Goal: Task Accomplishment & Management: Manage account settings

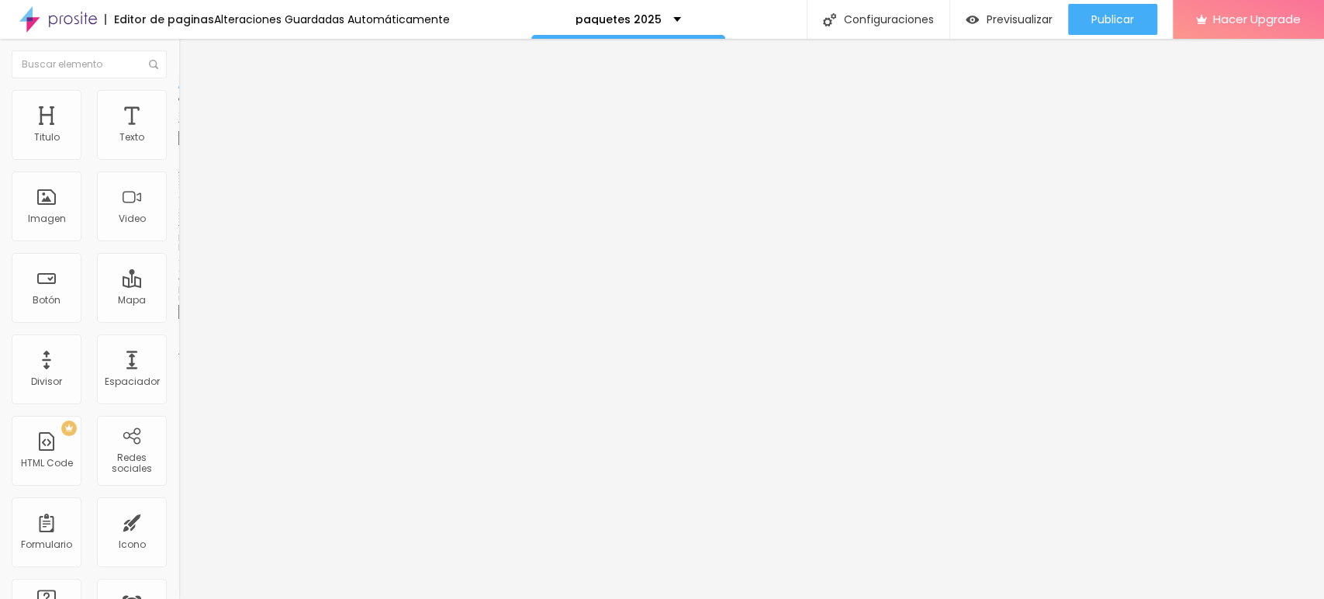
click at [178, 316] on input "/promo-maternity-new-born-2025" at bounding box center [271, 312] width 186 height 16
click at [178, 319] on input "/promo-new-born-2025" at bounding box center [271, 312] width 186 height 16
click at [178, 317] on input "/promo-new-born-2025" at bounding box center [271, 312] width 186 height 16
type input "/new-born-2025"
click at [178, 98] on li "Estilo" at bounding box center [267, 98] width 178 height 16
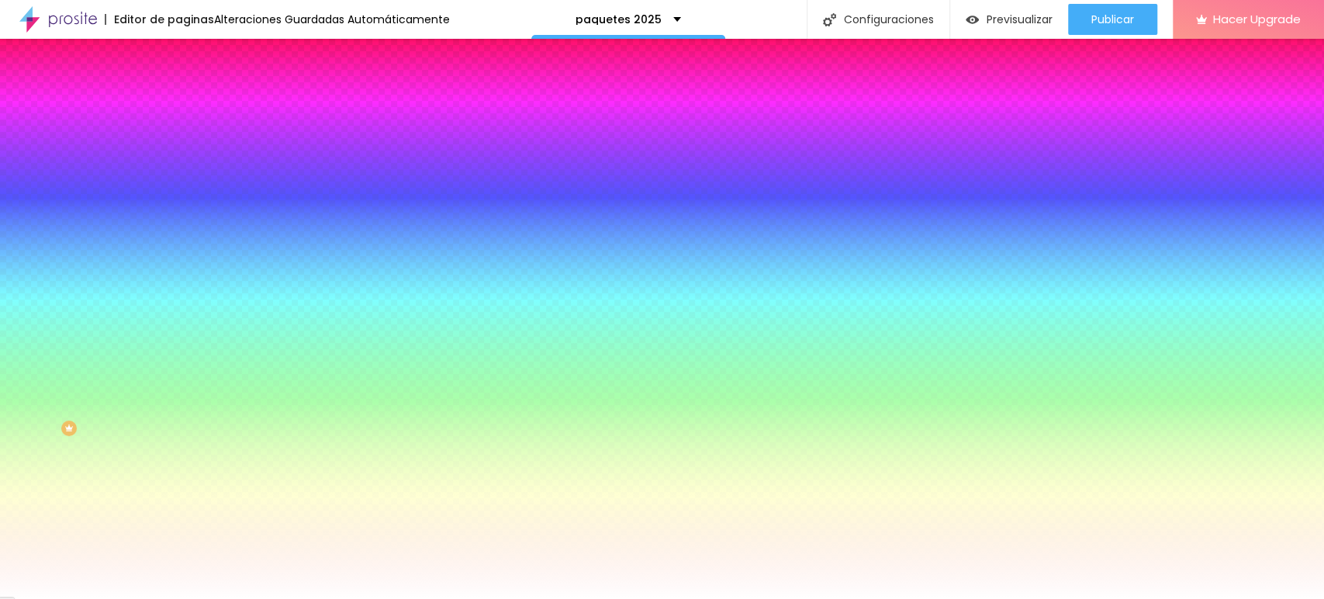
click at [178, 148] on div at bounding box center [267, 148] width 178 height 0
type input "#000000"
drag, startPoint x: 62, startPoint y: 260, endPoint x: 0, endPoint y: 316, distance: 83.5
click at [178, 316] on div "Color del fundo Restablecer #000000 Tipografía Restablecer Borda Restablecer So…" at bounding box center [267, 374] width 178 height 507
click at [192, 91] on span "Contenido" at bounding box center [217, 84] width 50 height 13
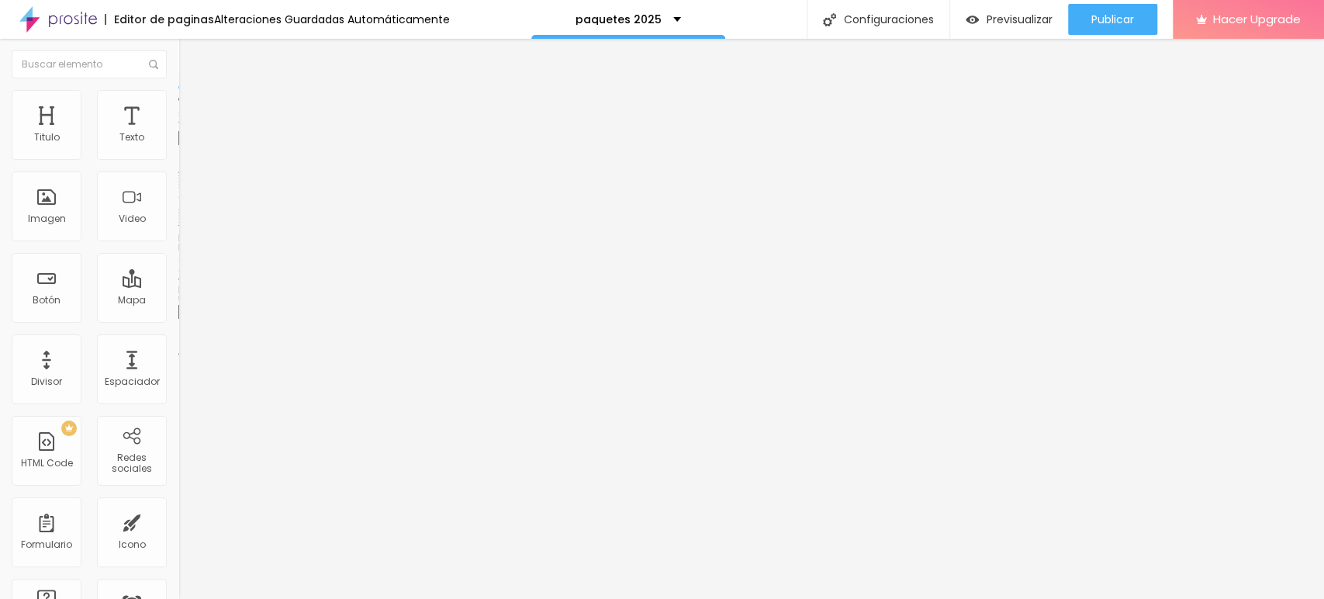
drag, startPoint x: 83, startPoint y: 172, endPoint x: 0, endPoint y: 178, distance: 83.2
click at [178, 178] on div "Texto EN PROMO Alineación Tamaño Normal Pequeno Normal Grande Link URL /new-bor…" at bounding box center [267, 238] width 178 height 235
type input "VER PAQUETES"
click at [178, 319] on input "/promo-baby-2025" at bounding box center [271, 312] width 186 height 16
type input "/baby-2025"
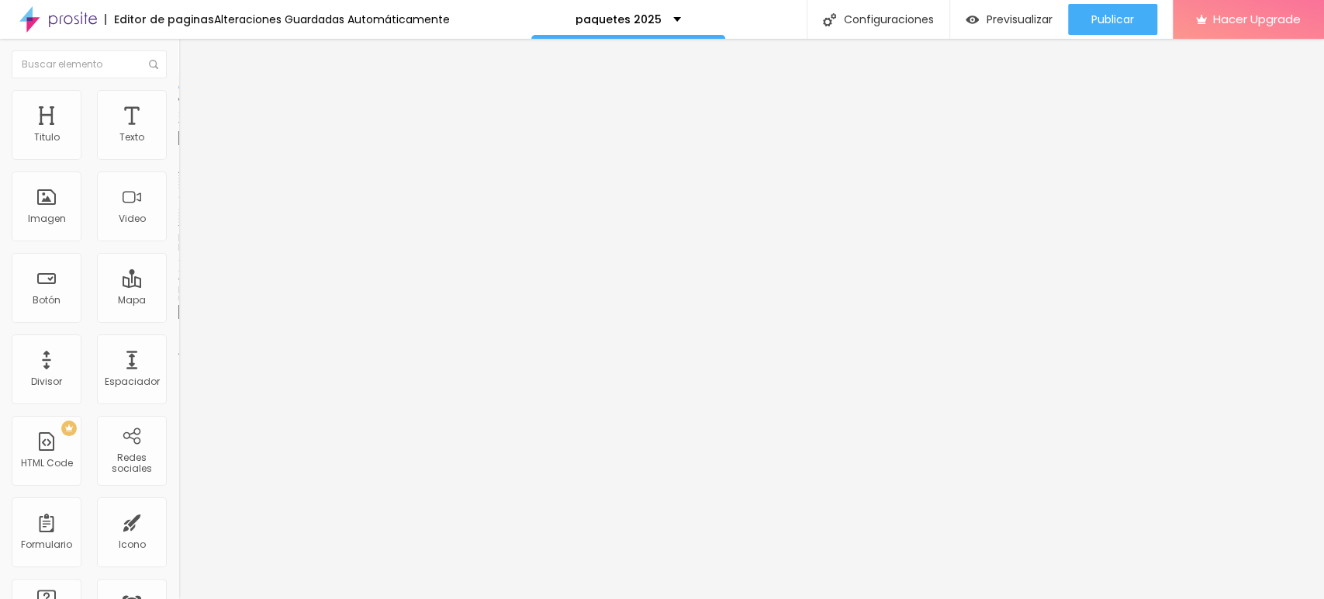
click at [178, 146] on input "EN PROMO" at bounding box center [271, 138] width 186 height 16
type input "E"
type input "VER PAQUETES"
click at [192, 104] on span "Estilo" at bounding box center [204, 100] width 24 height 13
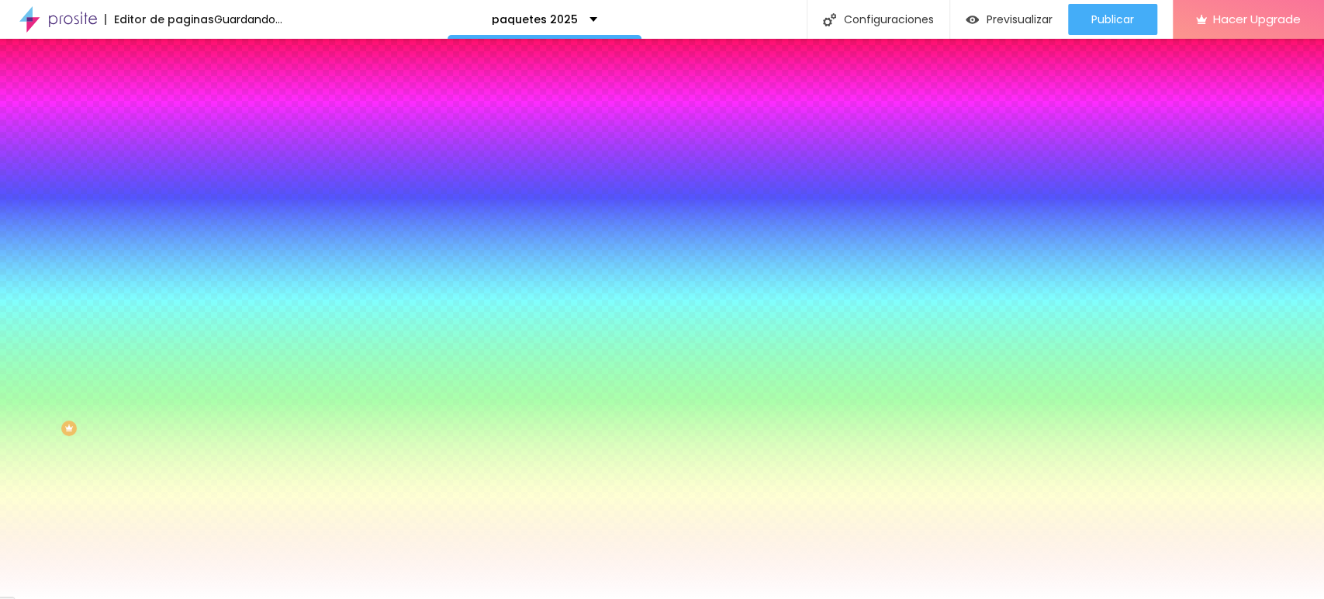
click at [178, 148] on div at bounding box center [267, 148] width 178 height 0
type input "#000000"
drag, startPoint x: 29, startPoint y: 278, endPoint x: 0, endPoint y: 315, distance: 47.0
click at [178, 315] on div "Color del fundo Restablecer #000000 Tipografía Restablecer Borda Restablecer So…" at bounding box center [267, 374] width 178 height 507
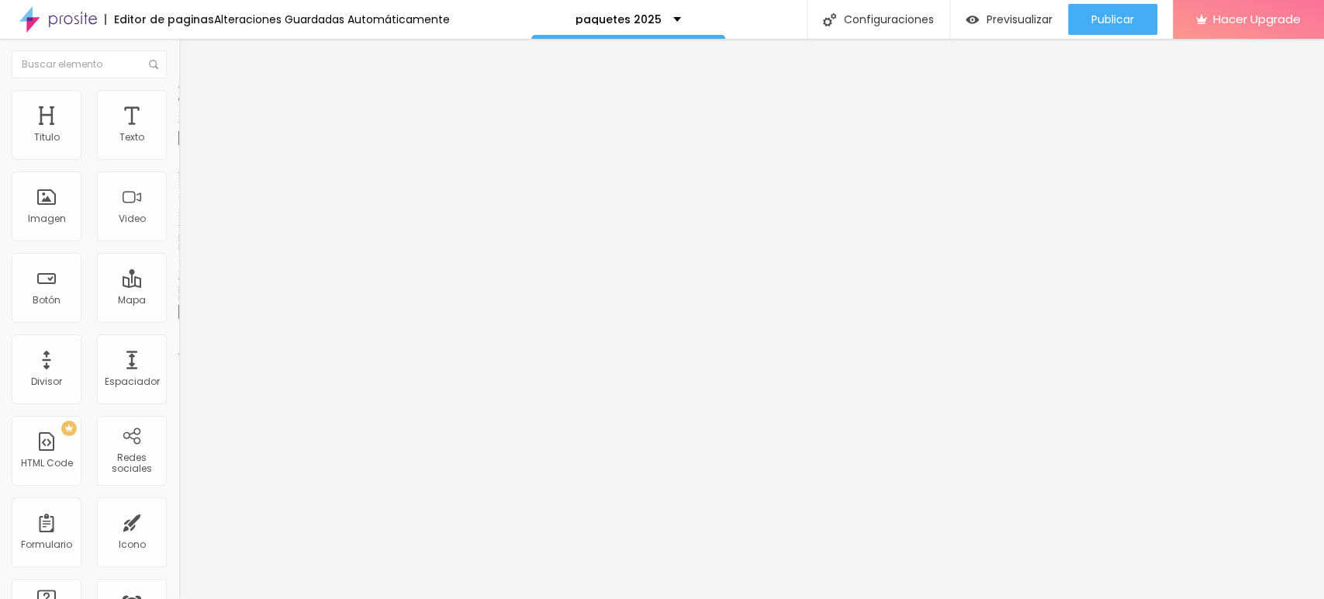
click at [178, 319] on input "/promoprecumple2025" at bounding box center [271, 312] width 186 height 16
click at [178, 317] on input "/promoprecumple2025" at bounding box center [271, 312] width 186 height 16
type input "/precumple2025"
drag, startPoint x: 81, startPoint y: 172, endPoint x: 0, endPoint y: 175, distance: 80.7
click at [178, 175] on div "Texto EN PROMO Alineación Tamaño Normal Pequeno Normal Grande Link URL /precump…" at bounding box center [267, 238] width 178 height 235
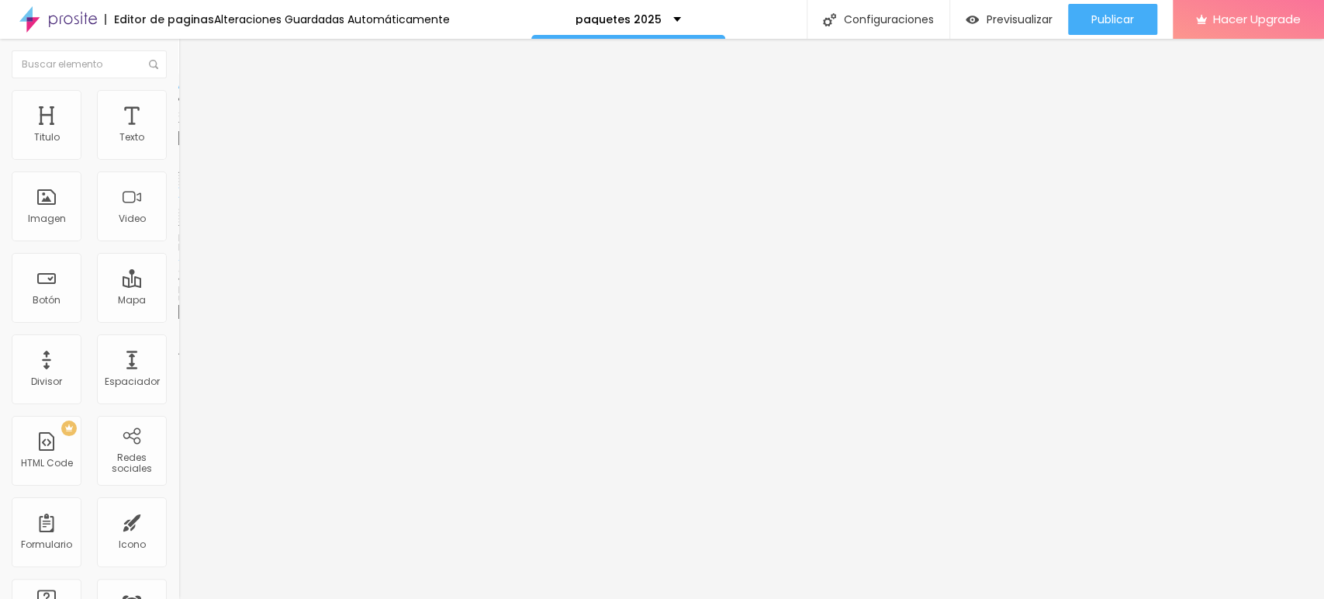
type input "VER PAQUETES"
click at [178, 98] on img at bounding box center [185, 97] width 14 height 14
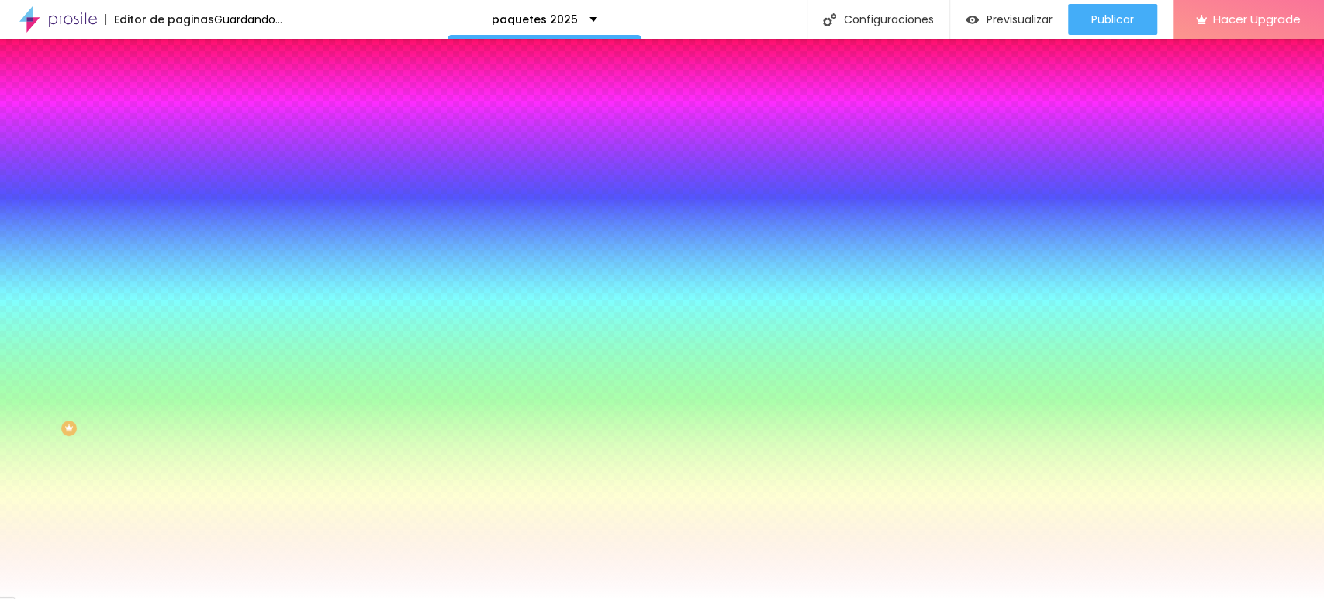
click at [178, 148] on div at bounding box center [267, 148] width 178 height 0
type input "#000000"
drag, startPoint x: 47, startPoint y: 269, endPoint x: 8, endPoint y: 322, distance: 65.9
click at [178, 322] on div "Color del fundo Restablecer #000000 Tipografía Restablecer Borda Restablecer So…" at bounding box center [267, 374] width 178 height 507
click at [192, 91] on span "Contenido" at bounding box center [217, 84] width 50 height 13
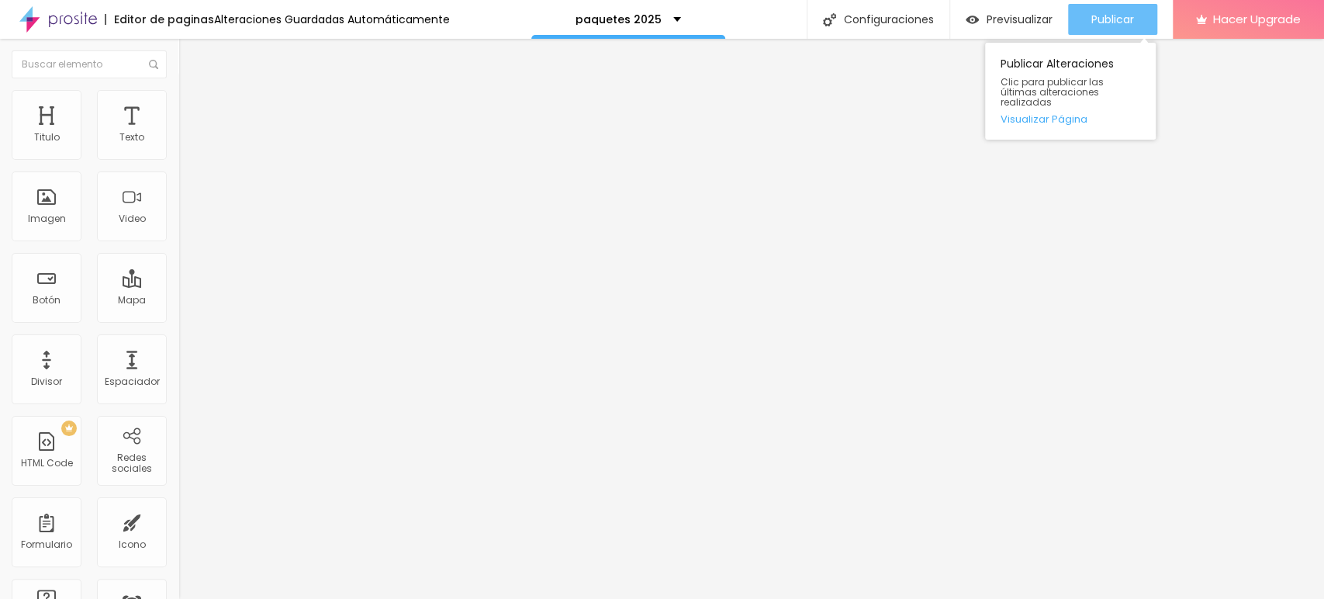
click at [1084, 19] on button "Publicar" at bounding box center [1112, 19] width 89 height 31
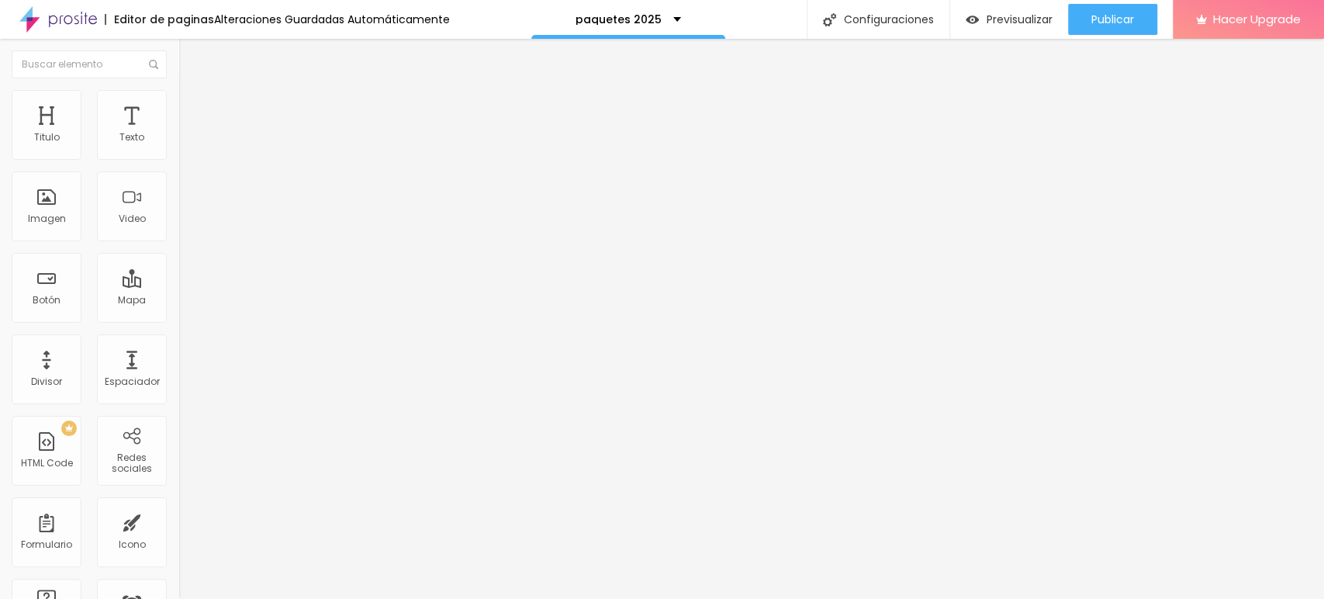
click at [68, 22] on img at bounding box center [58, 19] width 78 height 39
